Goal: Task Accomplishment & Management: Manage account settings

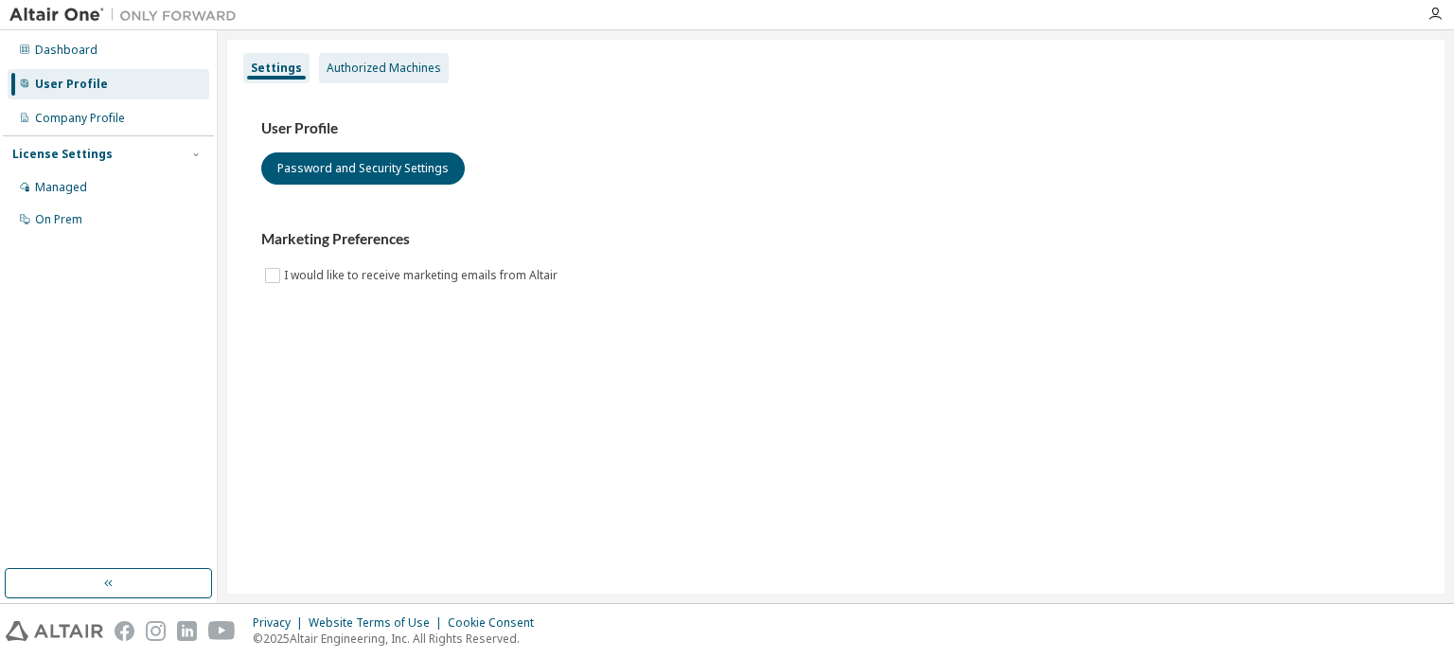
click at [372, 63] on div "Authorized Machines" at bounding box center [384, 68] width 115 height 15
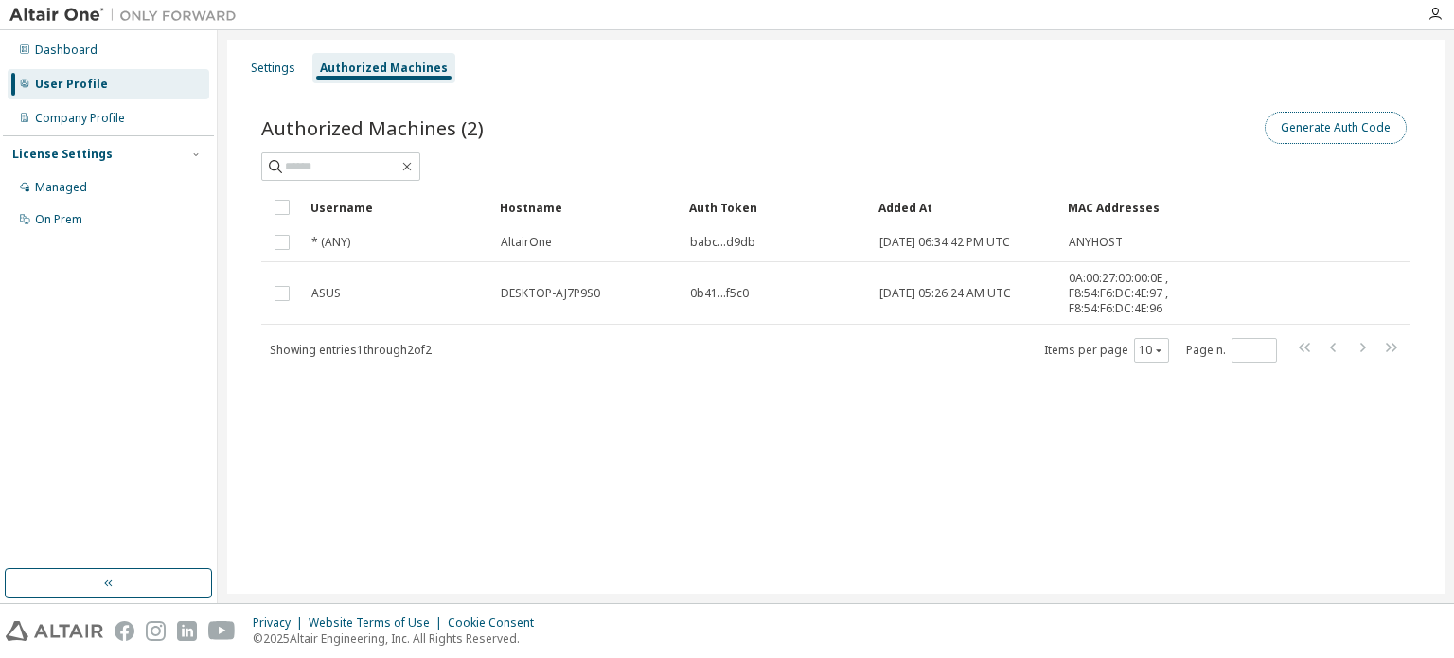
click at [1356, 117] on button "Generate Auth Code" at bounding box center [1336, 128] width 142 height 32
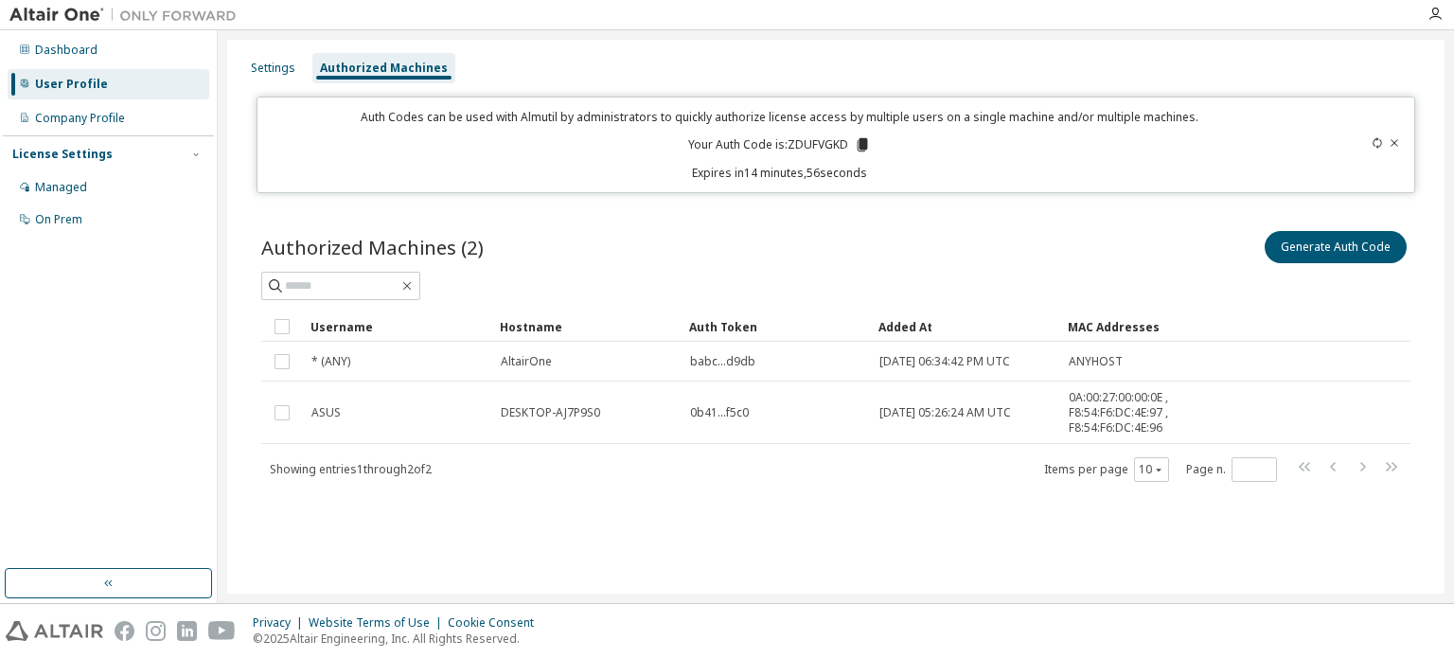
click at [788, 143] on p "Your Auth Code is: ZDUFVGKD" at bounding box center [779, 144] width 183 height 17
click at [865, 151] on icon at bounding box center [862, 144] width 17 height 17
click at [1401, 143] on div at bounding box center [1346, 145] width 114 height 72
click at [1390, 142] on icon at bounding box center [1394, 142] width 11 height 11
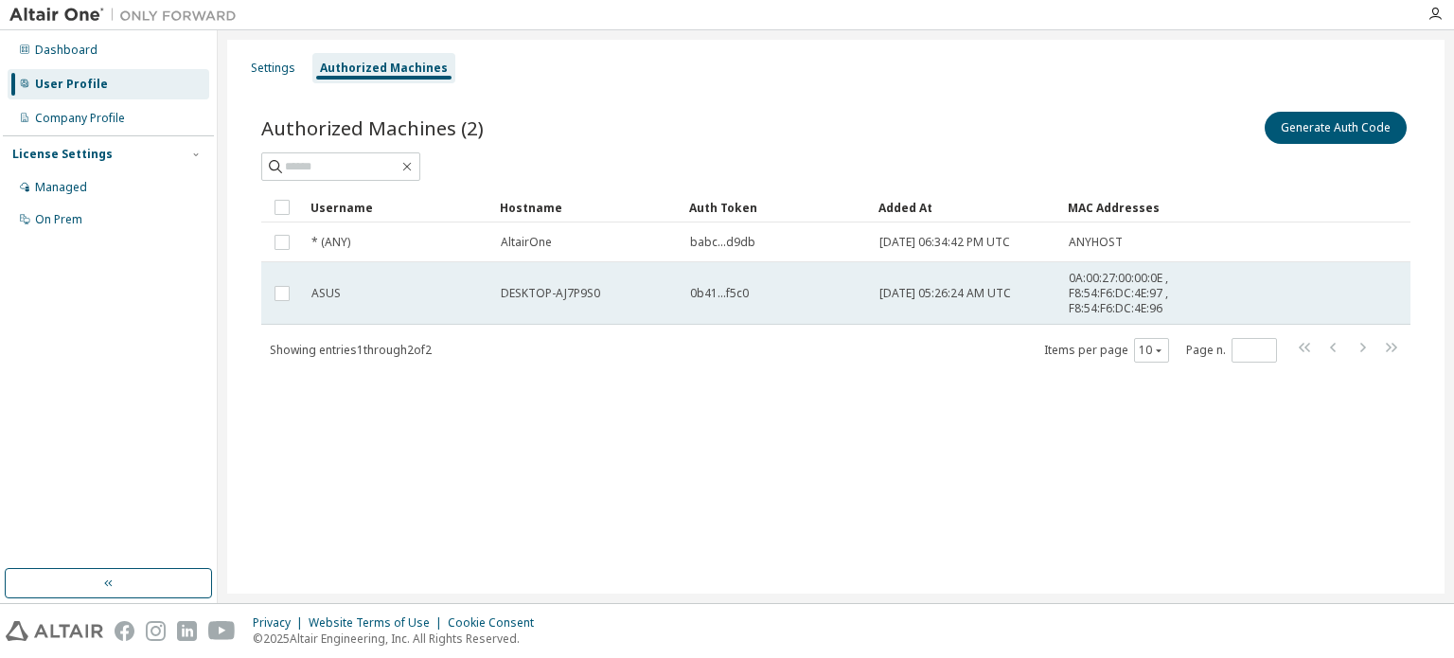
click at [332, 294] on span "ASUS" at bounding box center [325, 293] width 29 height 15
click at [329, 291] on span "ASUS" at bounding box center [325, 293] width 29 height 15
click at [320, 293] on span "ASUS" at bounding box center [325, 293] width 29 height 15
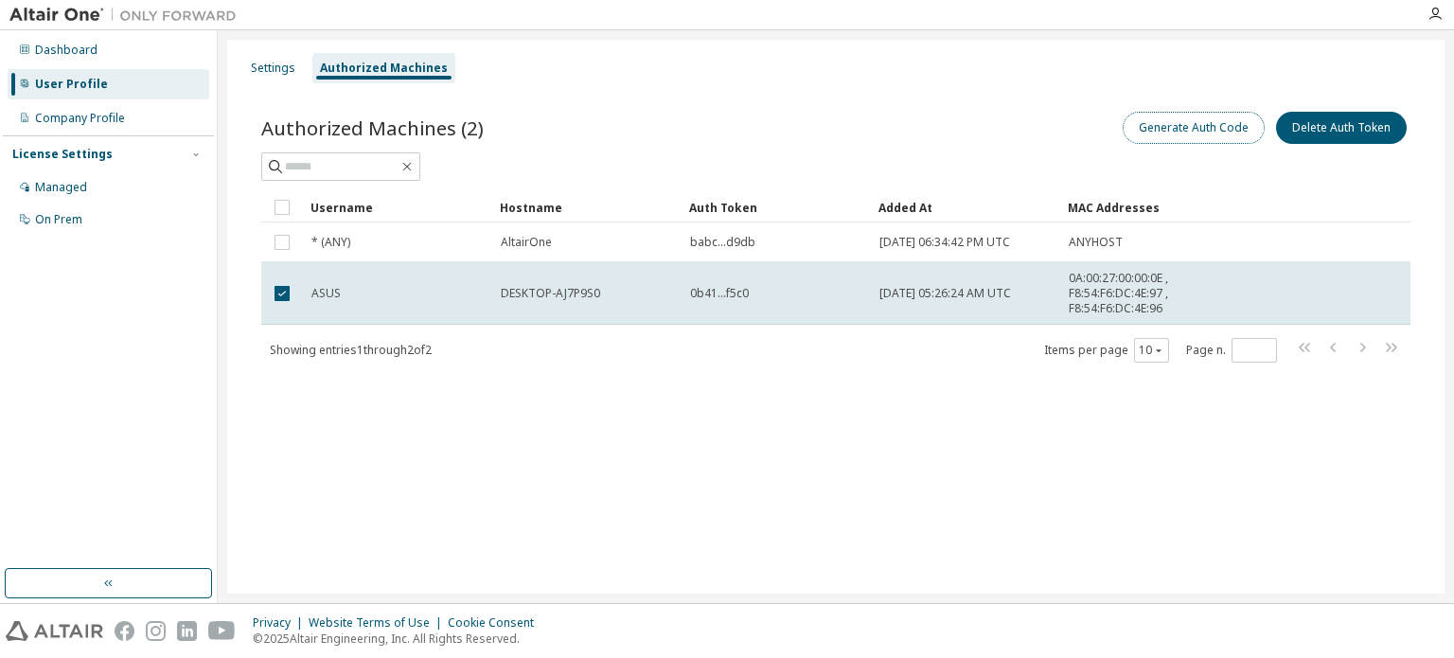
click at [1252, 141] on button "Generate Auth Code" at bounding box center [1194, 128] width 142 height 32
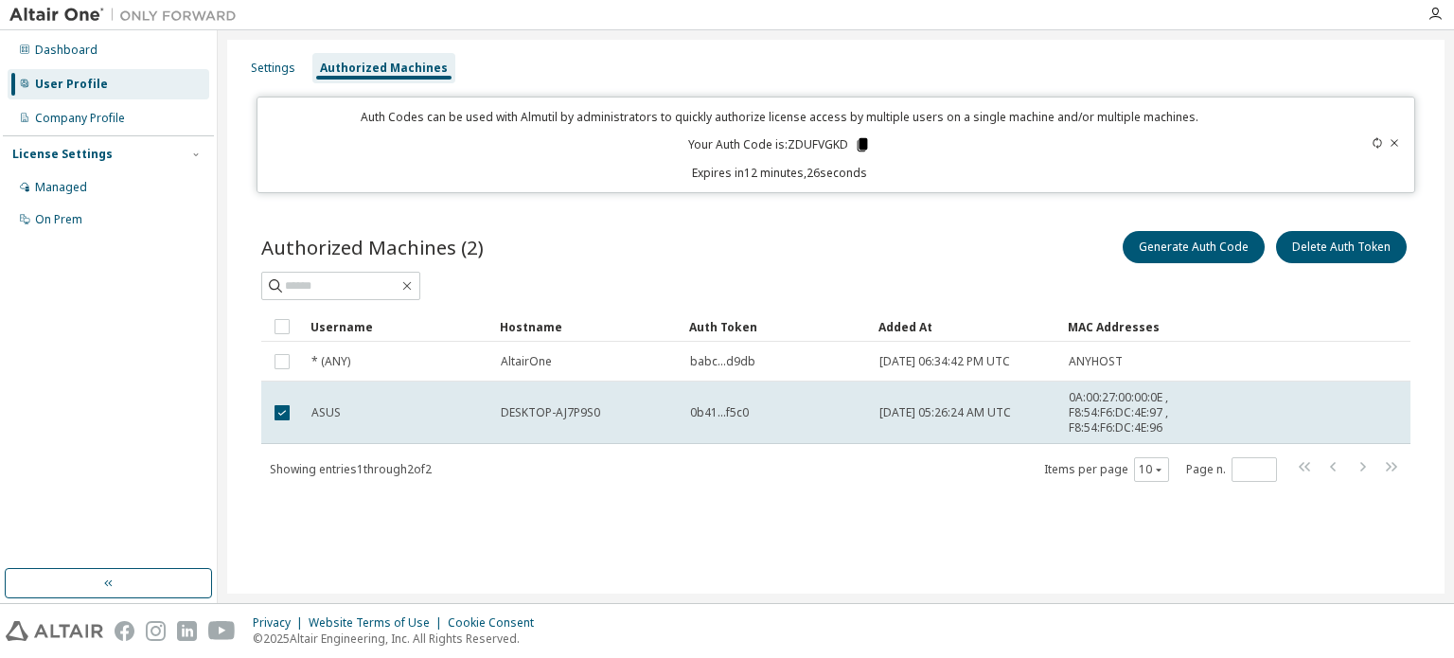
click at [860, 139] on icon at bounding box center [862, 144] width 10 height 13
click at [603, 540] on div "Settings Authorized Machines Auth Codes can be used with Almutil by administrat…" at bounding box center [835, 317] width 1217 height 554
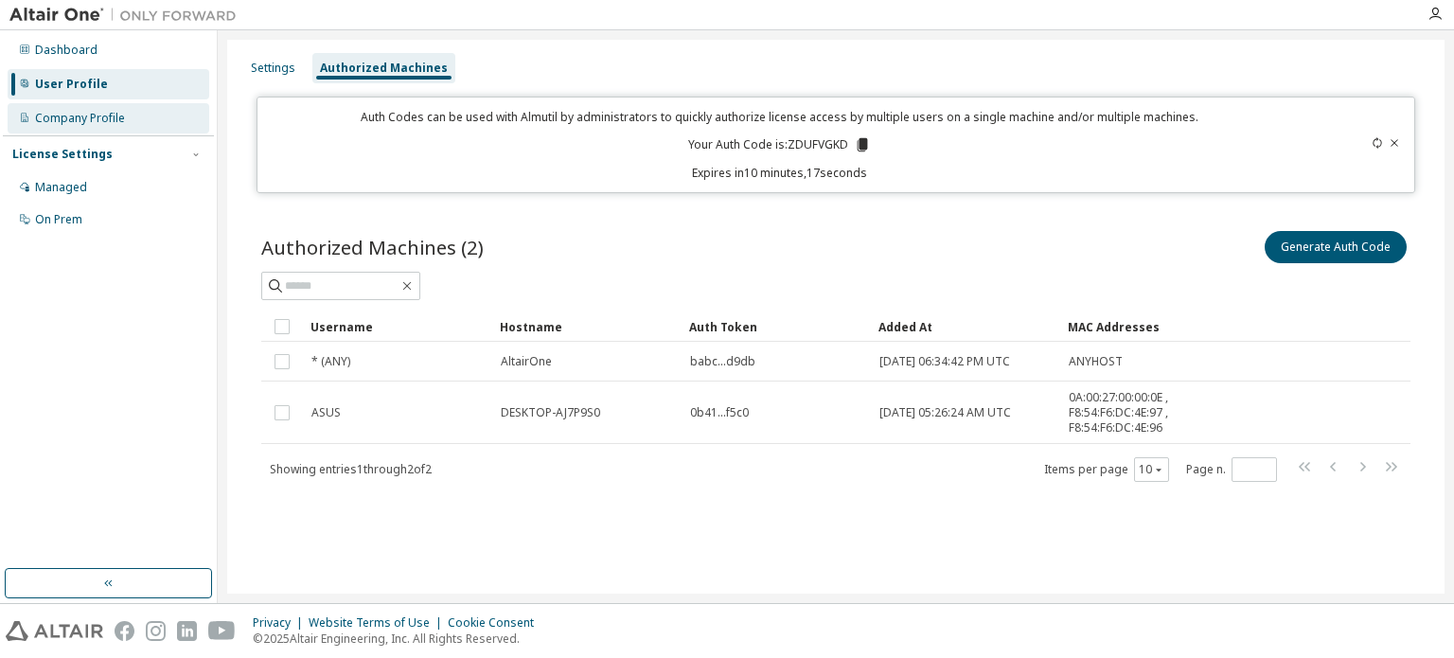
click at [72, 119] on div "Company Profile" at bounding box center [80, 118] width 90 height 15
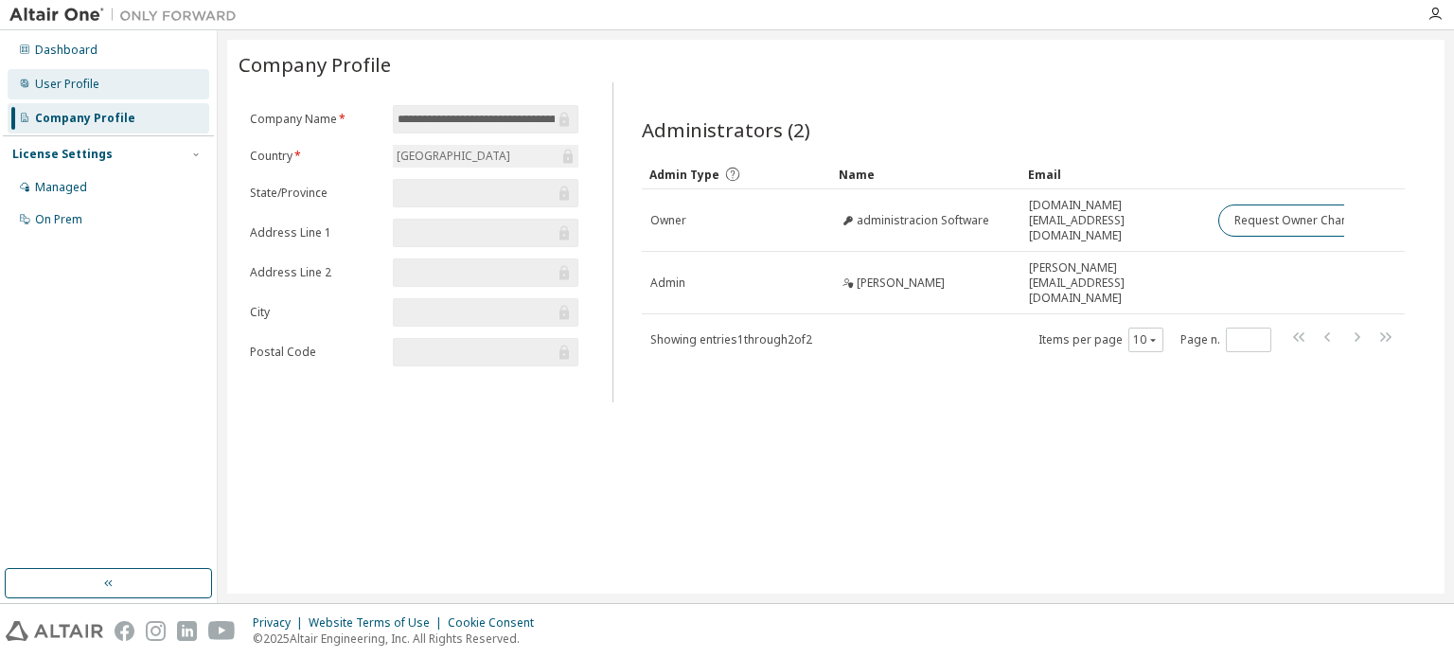
click at [134, 75] on div "User Profile" at bounding box center [109, 84] width 202 height 30
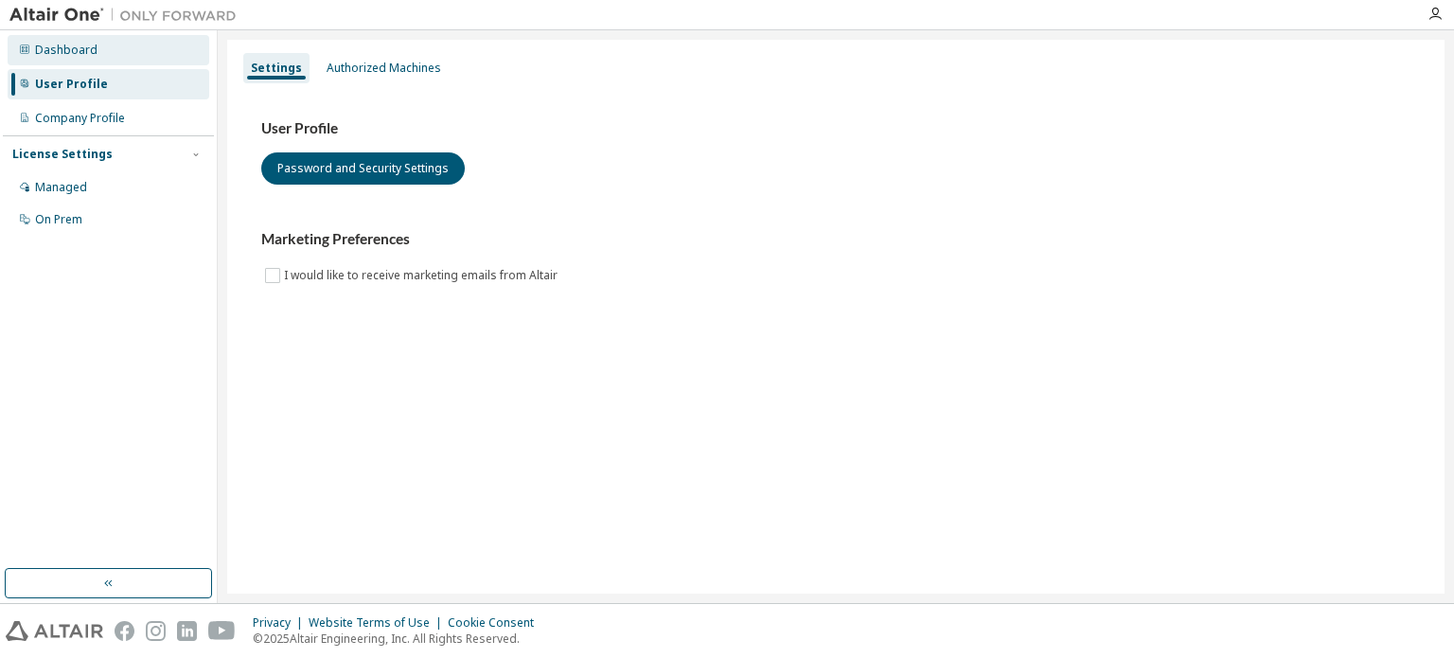
click at [113, 54] on div "Dashboard" at bounding box center [109, 50] width 202 height 30
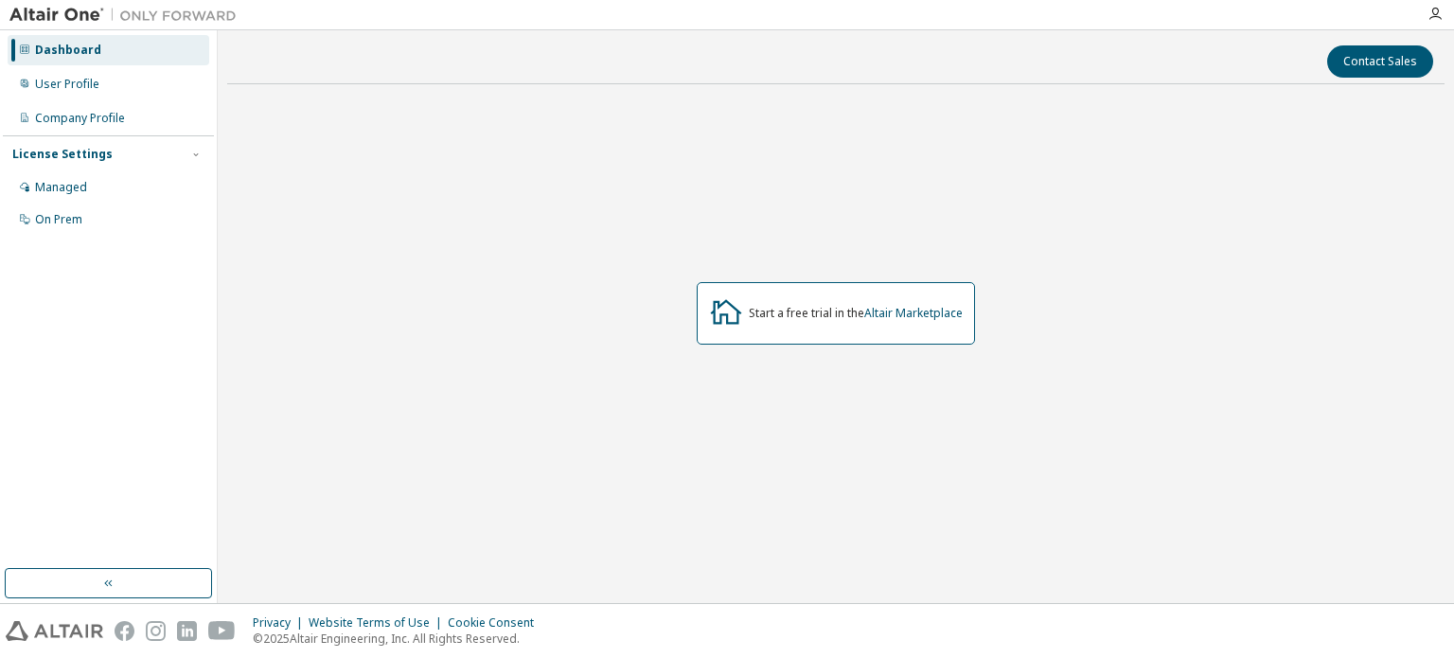
click at [114, 60] on div "Dashboard" at bounding box center [109, 50] width 202 height 30
click at [101, 97] on div "User Profile" at bounding box center [109, 84] width 202 height 30
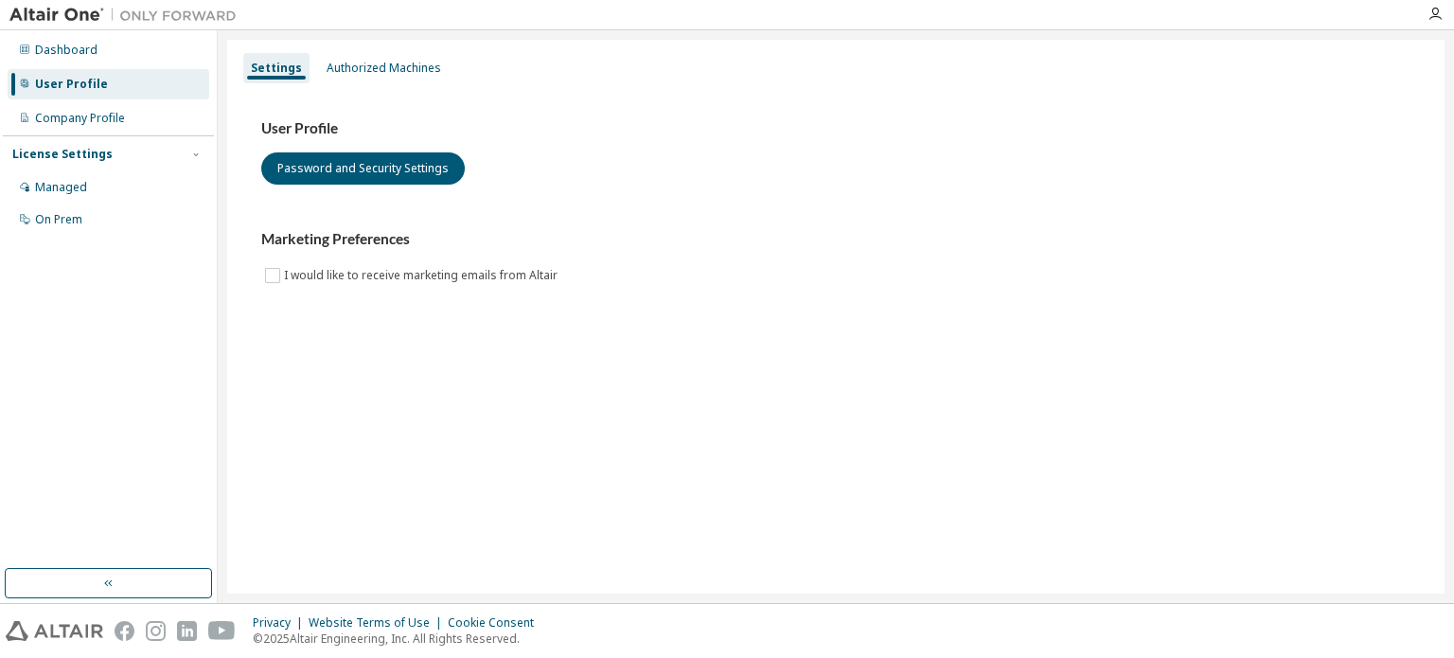
click at [442, 66] on div "Settings Authorized Machines" at bounding box center [836, 68] width 1195 height 34
click at [424, 67] on div "Authorized Machines" at bounding box center [384, 68] width 115 height 15
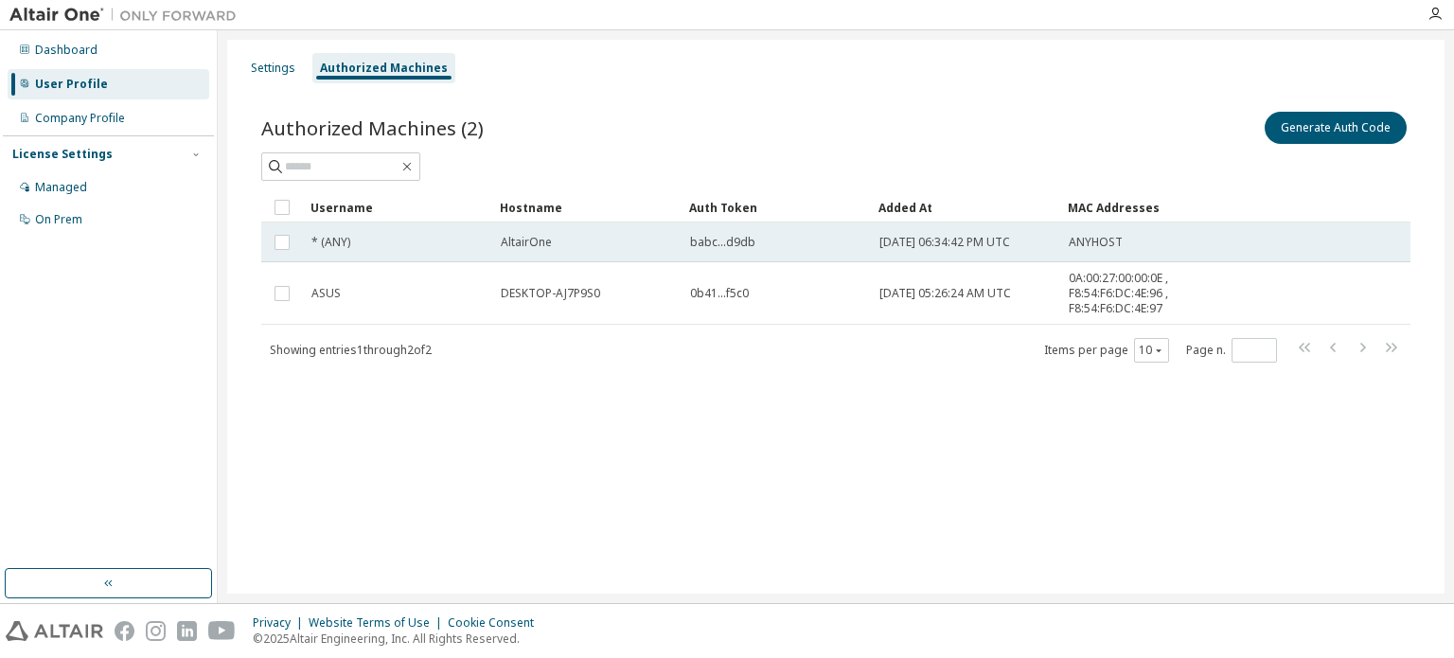
click at [394, 238] on div "* (ANY)" at bounding box center [397, 242] width 172 height 15
click at [328, 241] on span "* (ANY)" at bounding box center [330, 242] width 39 height 15
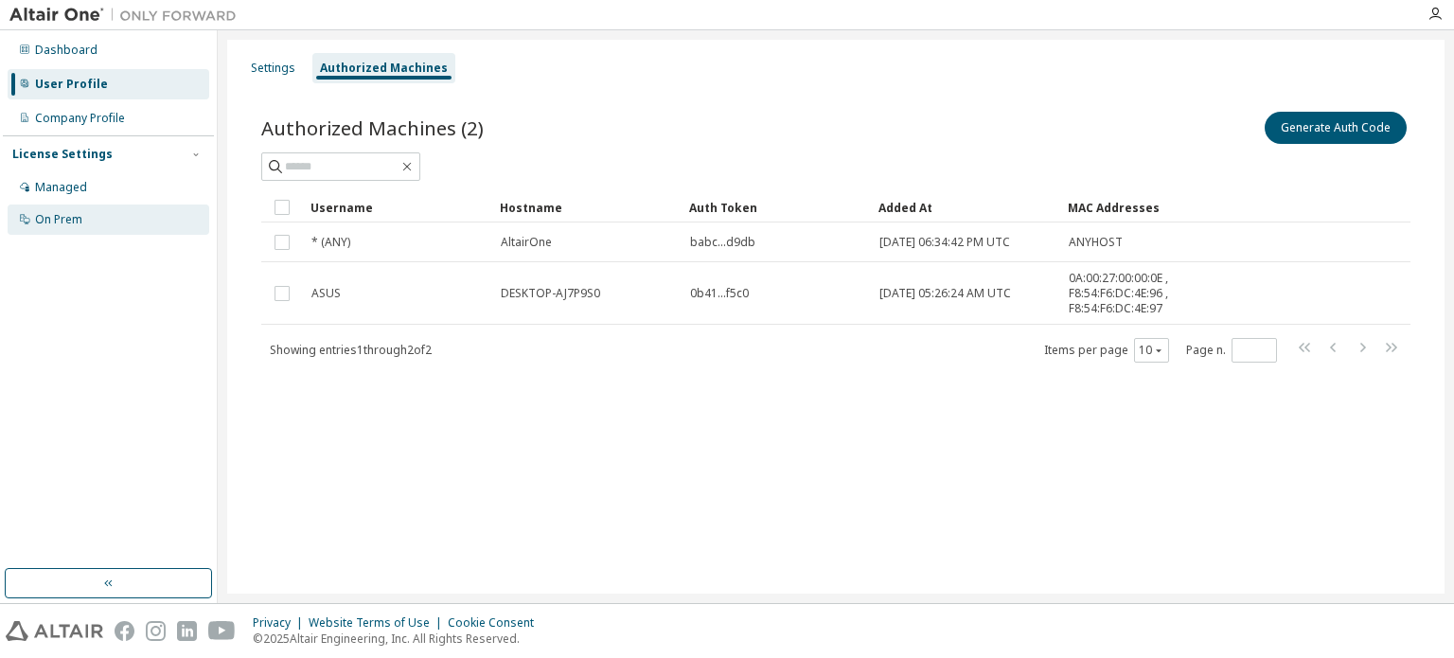
click at [31, 215] on div "On Prem" at bounding box center [109, 219] width 202 height 30
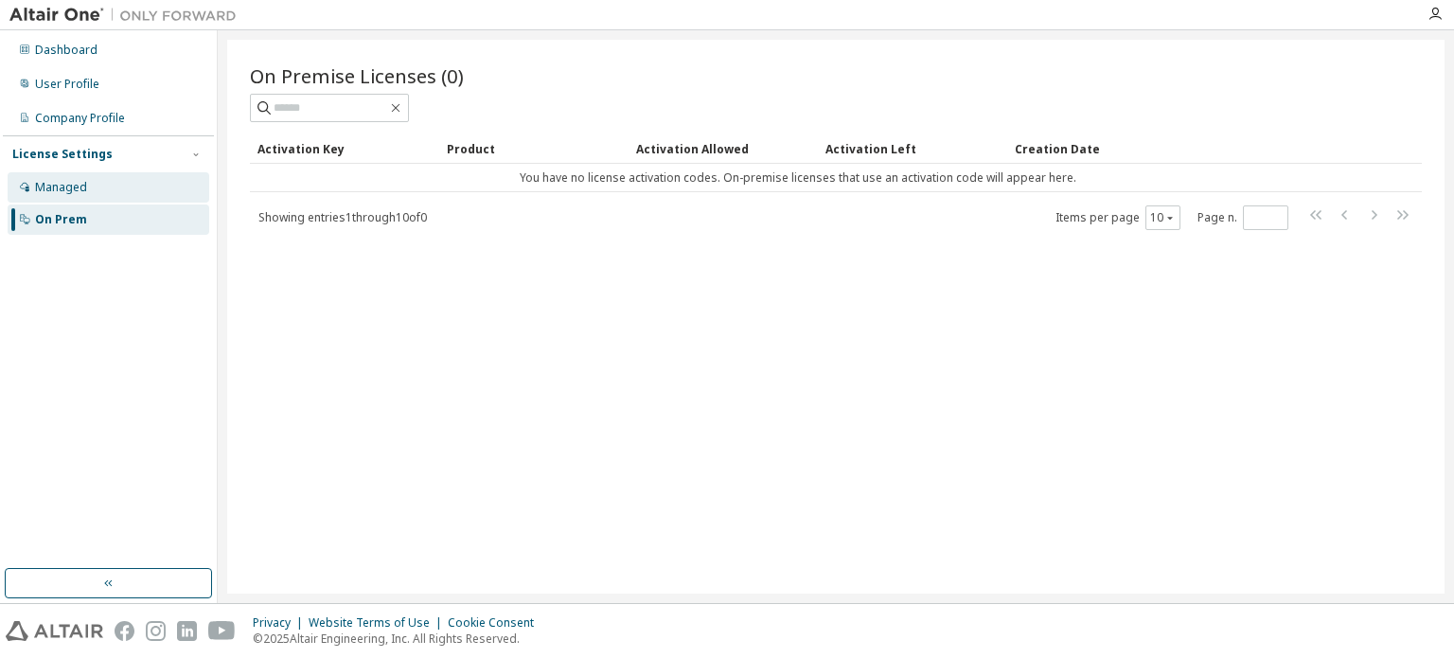
click at [91, 196] on div "Managed" at bounding box center [109, 187] width 202 height 30
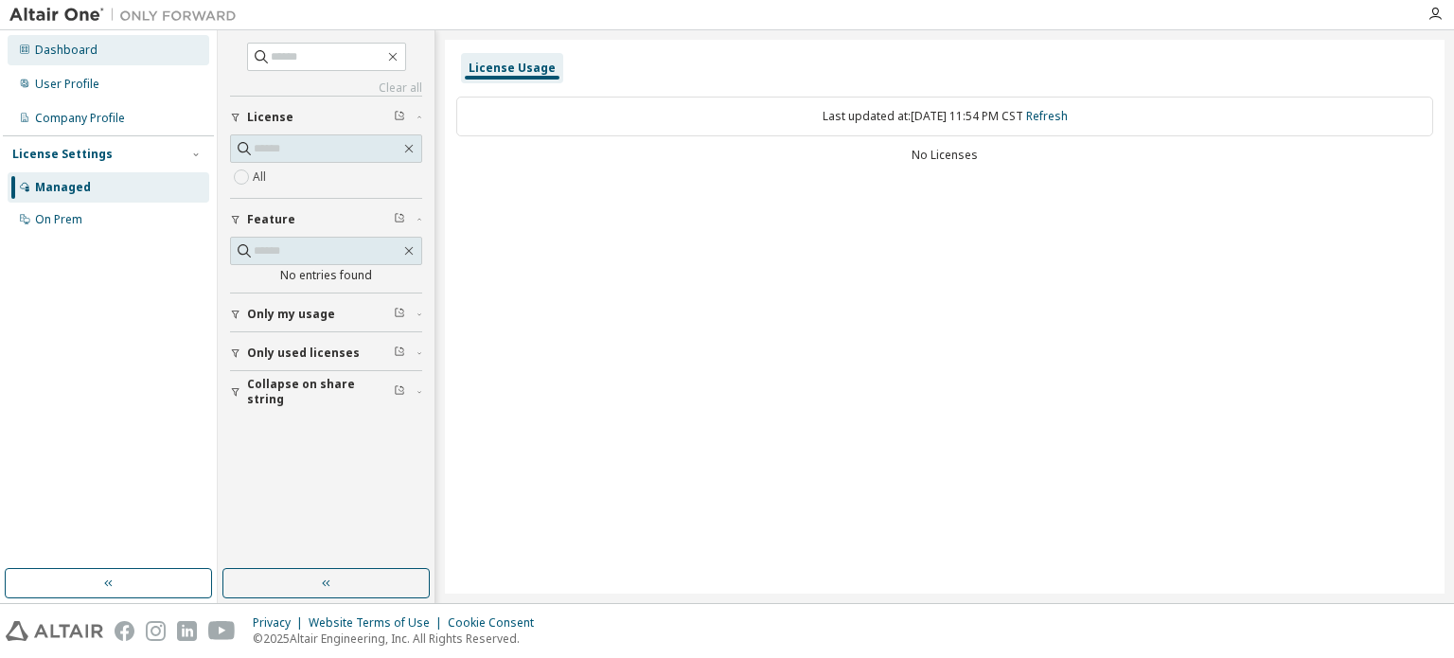
click at [117, 59] on div "Dashboard" at bounding box center [109, 50] width 202 height 30
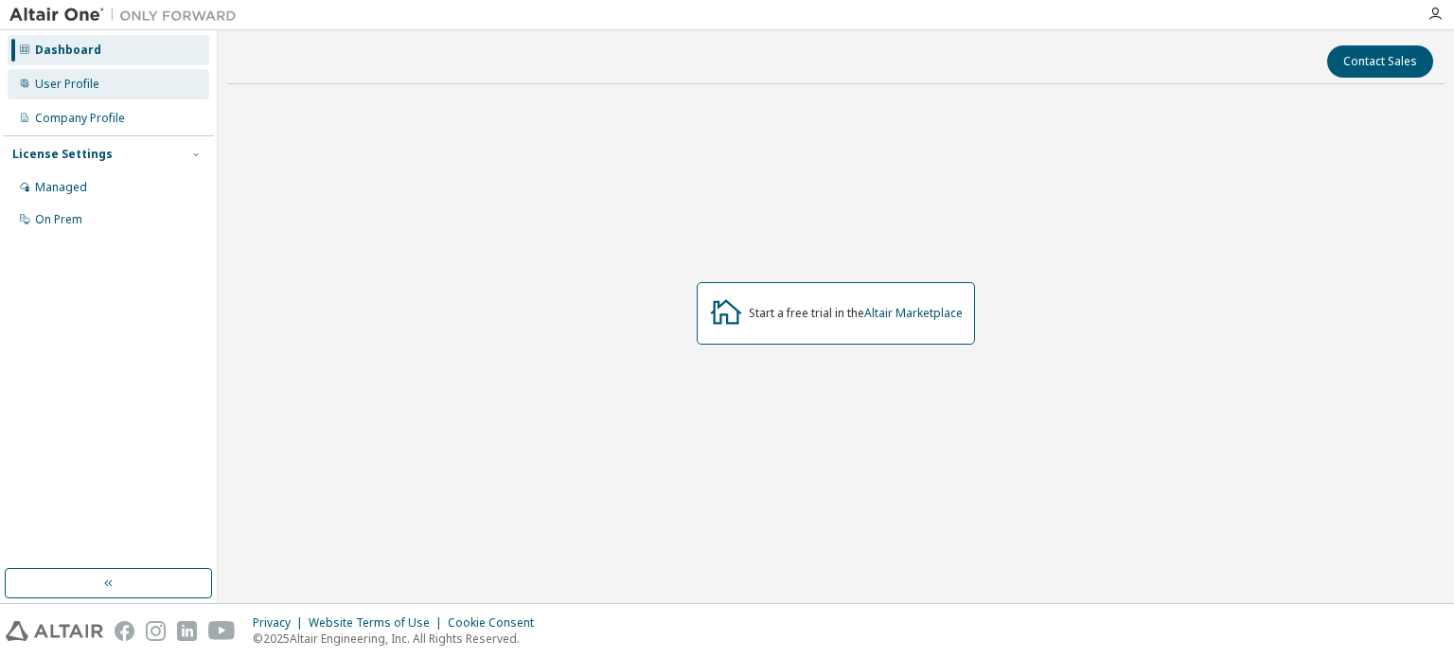
click at [111, 82] on div "User Profile" at bounding box center [109, 84] width 202 height 30
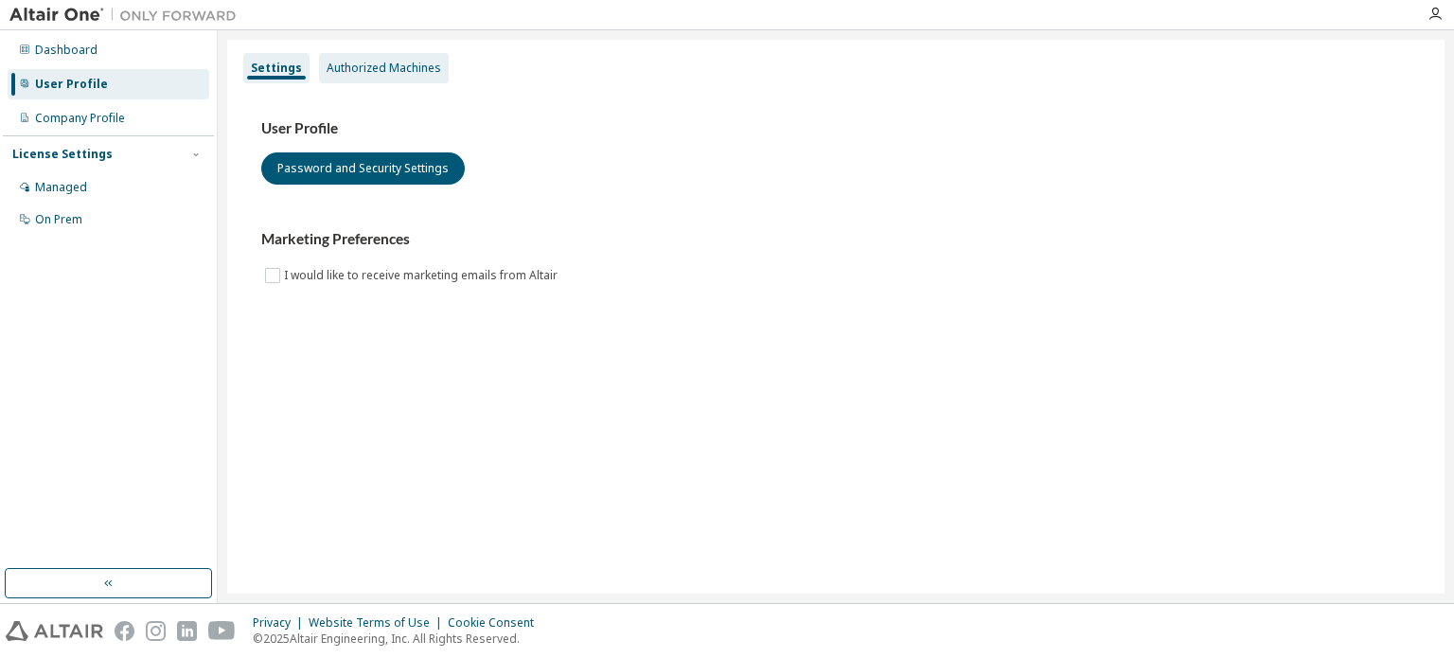
click at [415, 66] on div "Authorized Machines" at bounding box center [384, 68] width 115 height 15
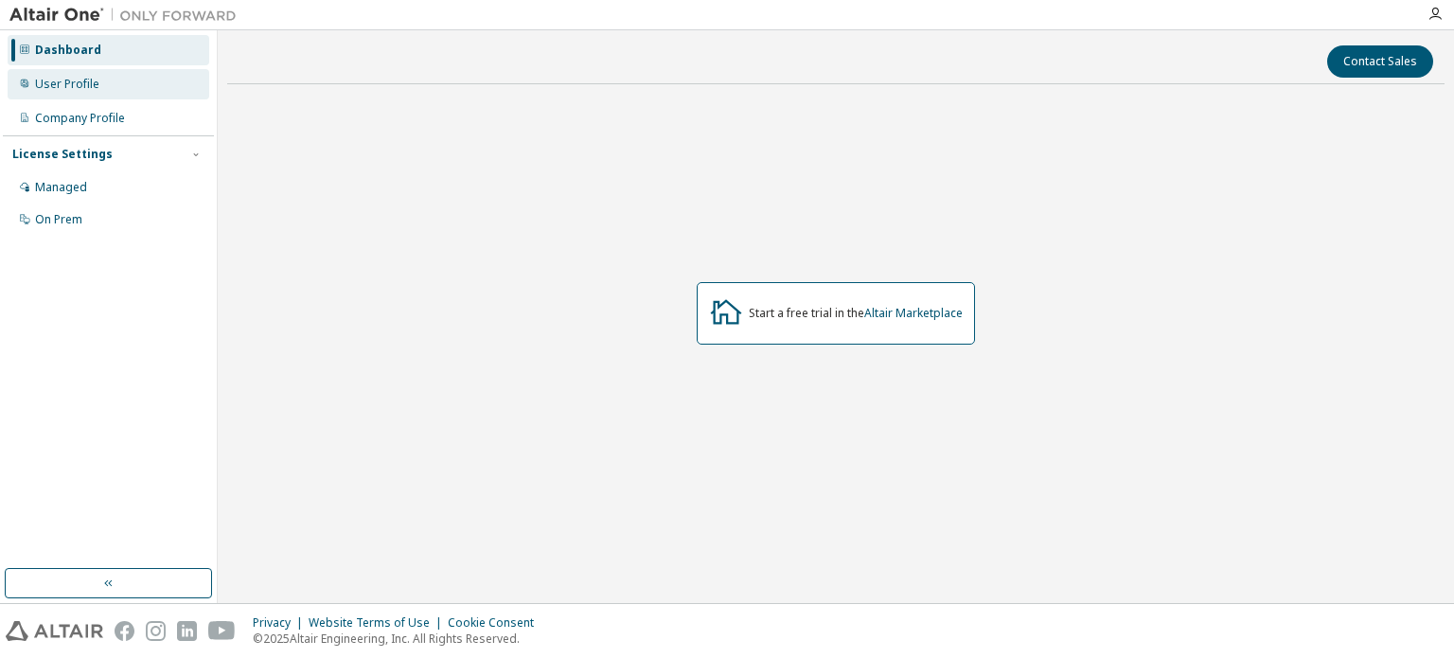
click at [72, 80] on div "User Profile" at bounding box center [67, 84] width 64 height 15
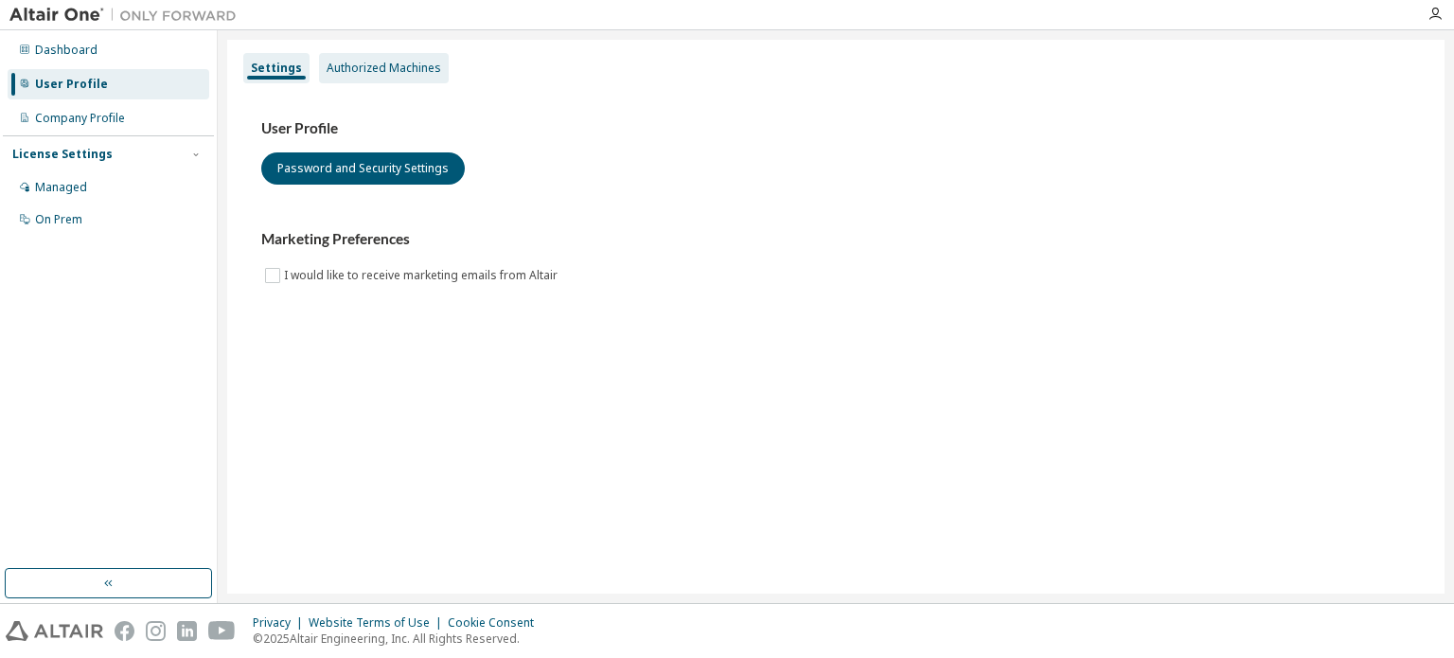
click at [388, 78] on div "Authorized Machines" at bounding box center [384, 68] width 130 height 30
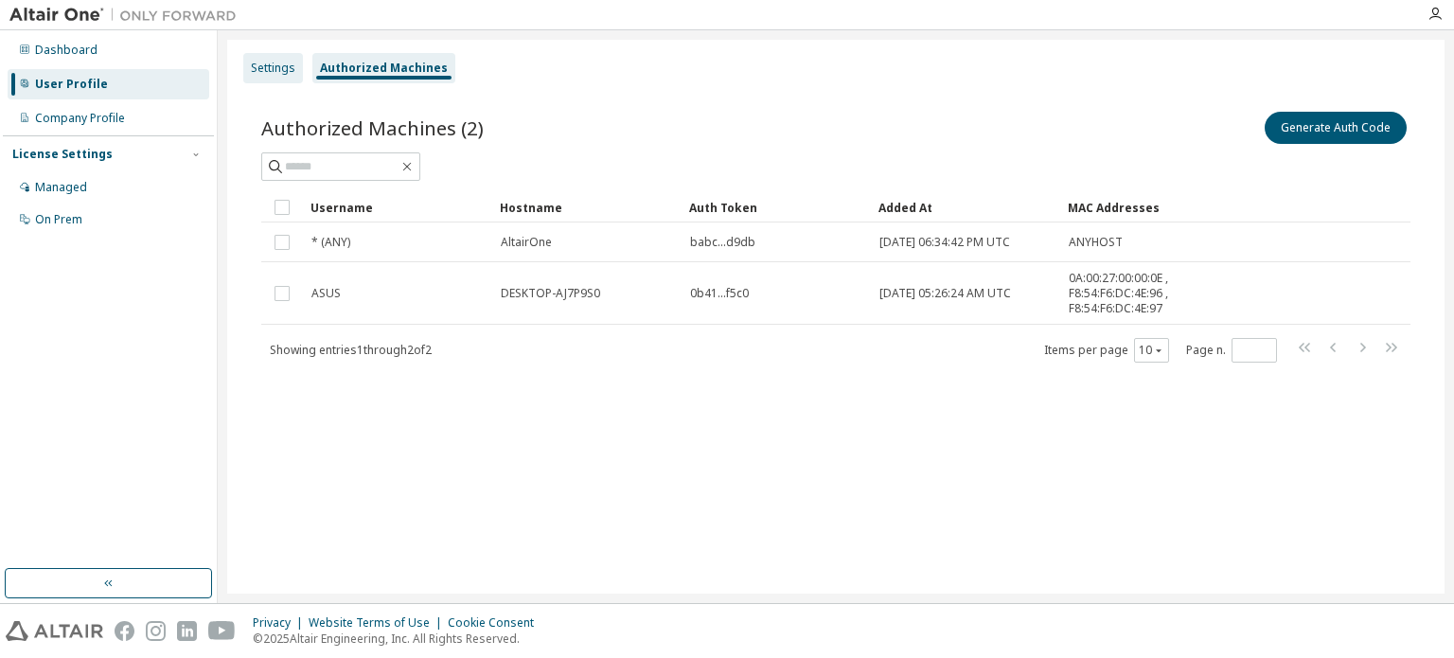
click at [295, 68] on div "Settings" at bounding box center [273, 68] width 60 height 30
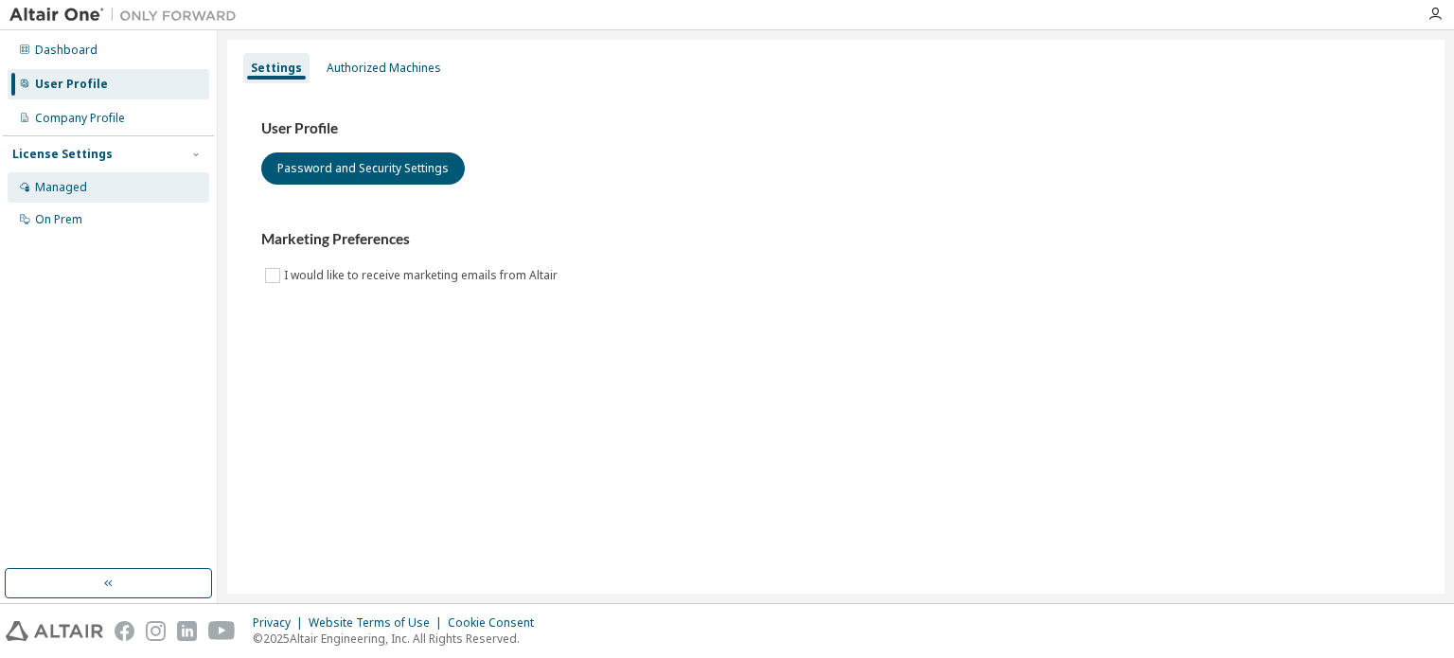
click at [125, 185] on div "Managed" at bounding box center [109, 187] width 202 height 30
